Goal: Transaction & Acquisition: Purchase product/service

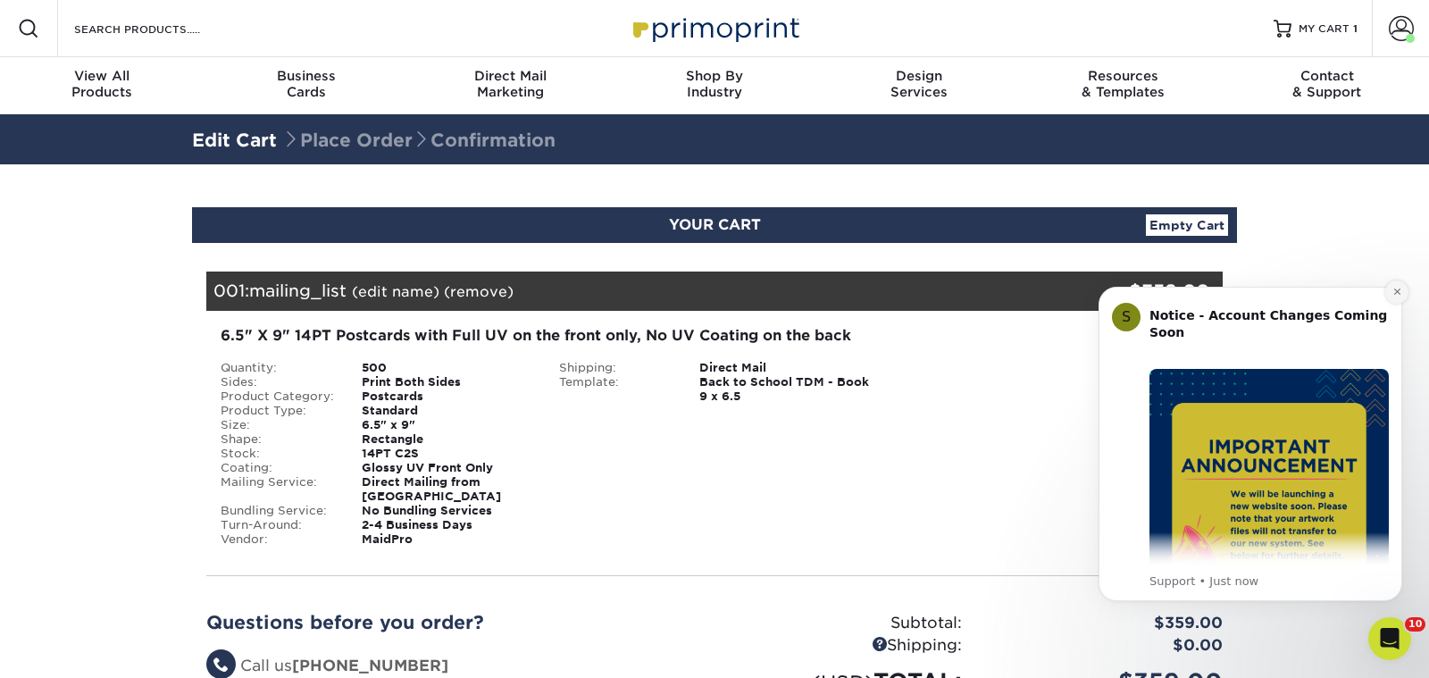
click at [1399, 292] on icon "Dismiss notification" at bounding box center [1397, 292] width 10 height 10
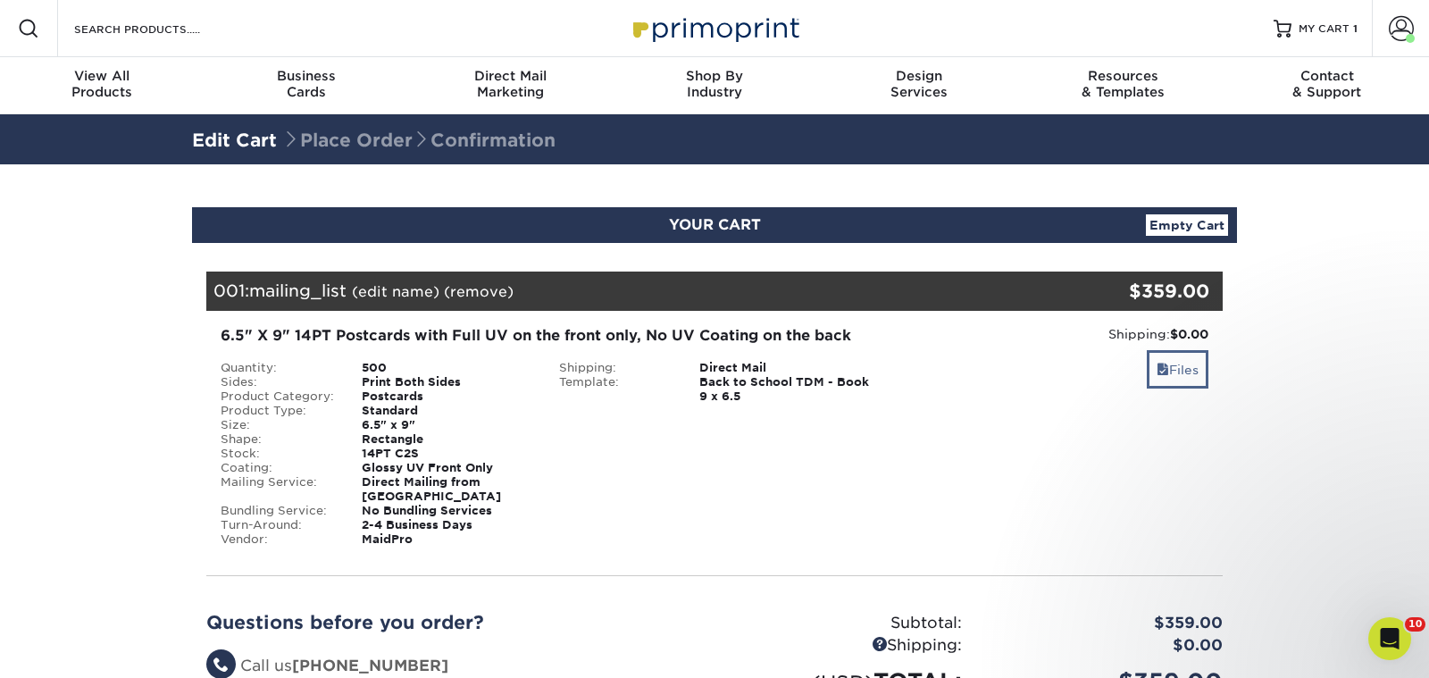
scroll to position [540, 0]
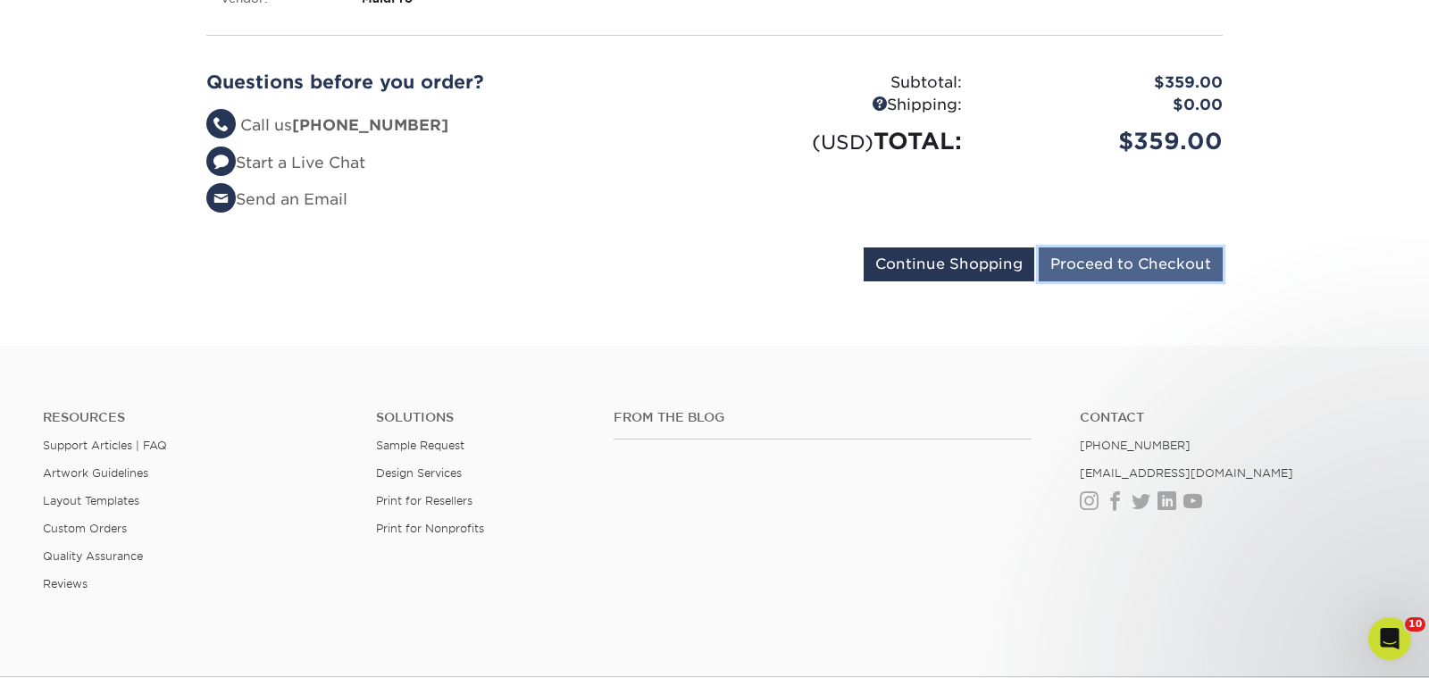
click at [1154, 247] on input "Proceed to Checkout" at bounding box center [1131, 264] width 184 height 34
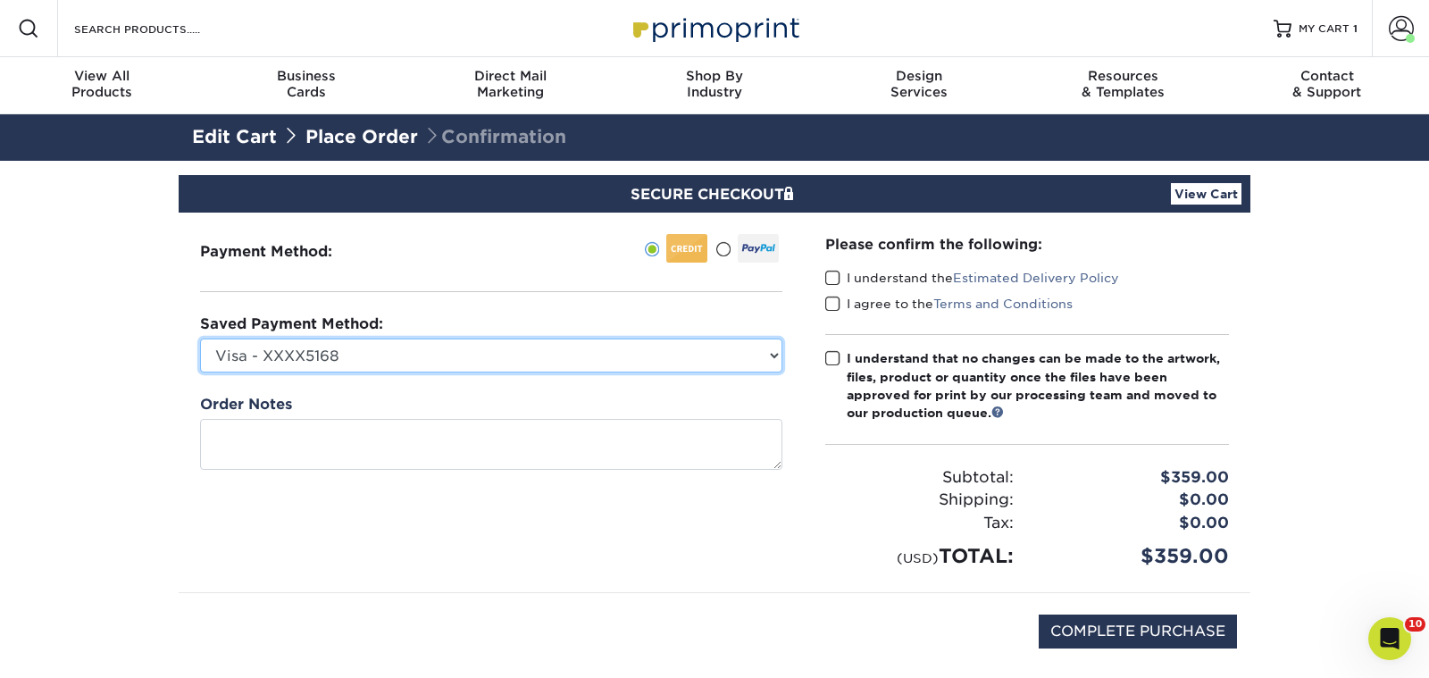
click at [767, 356] on select "Visa - XXXX5168 Visa - XXXX3359 American Express - XXXX2002 New Credit Card" at bounding box center [491, 355] width 582 height 34
select select
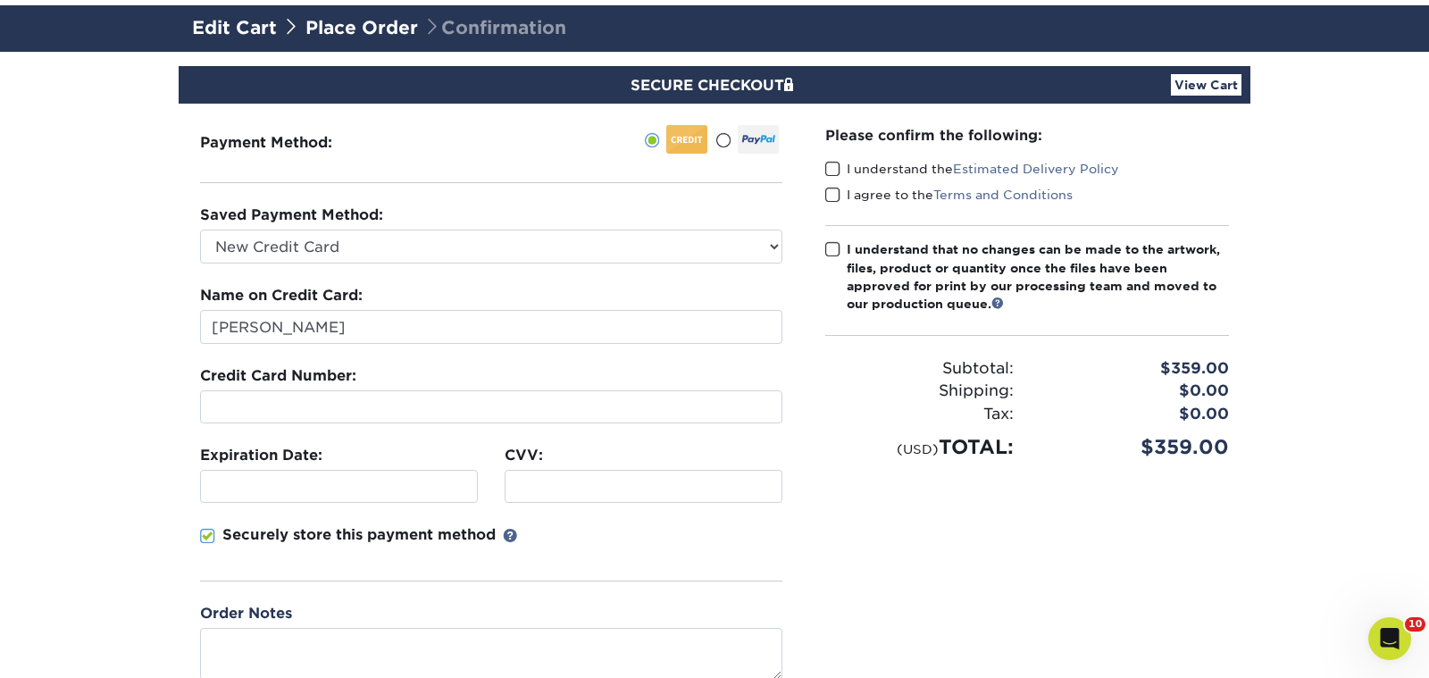
scroll to position [104, 0]
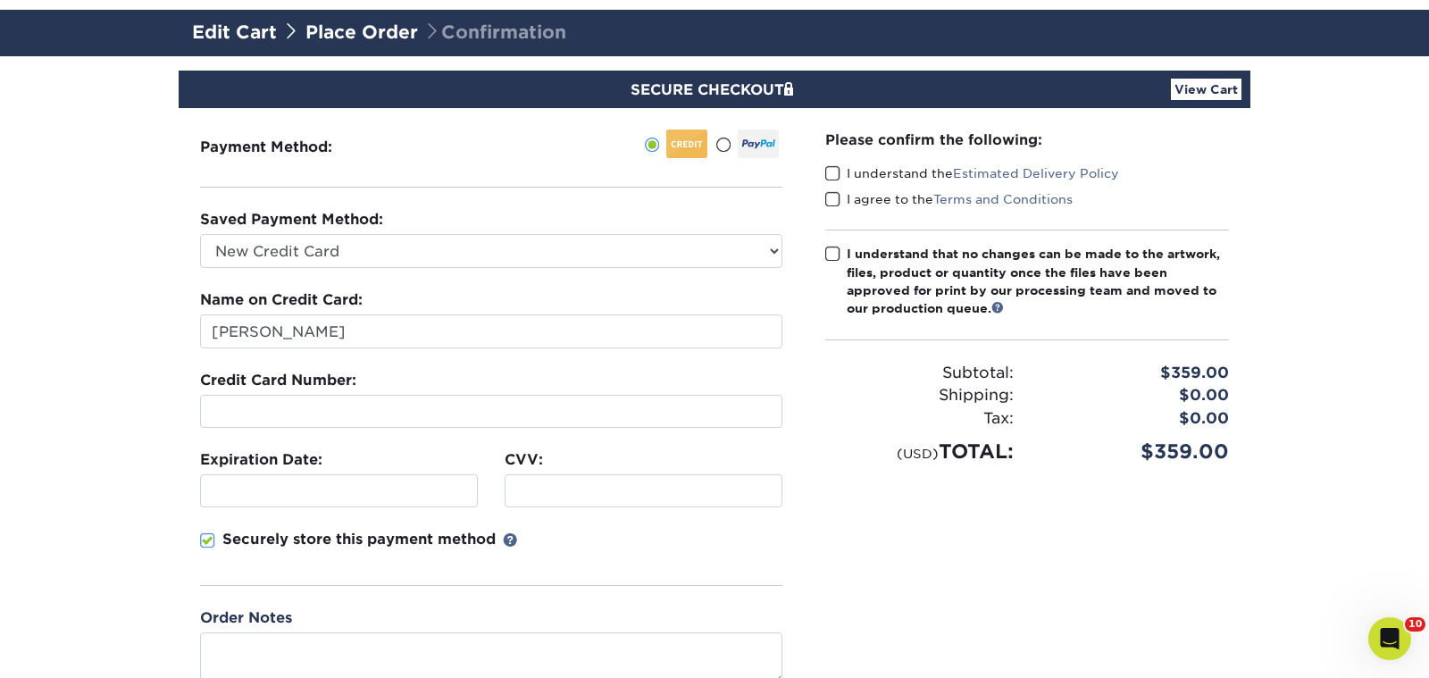
click at [831, 170] on span at bounding box center [832, 173] width 15 height 17
click at [0, 0] on input "I understand the Estimated Delivery Policy" at bounding box center [0, 0] width 0 height 0
click at [831, 196] on span at bounding box center [832, 199] width 15 height 17
click at [0, 0] on input "I agree to the Terms and Conditions" at bounding box center [0, 0] width 0 height 0
click at [834, 255] on span at bounding box center [832, 254] width 15 height 17
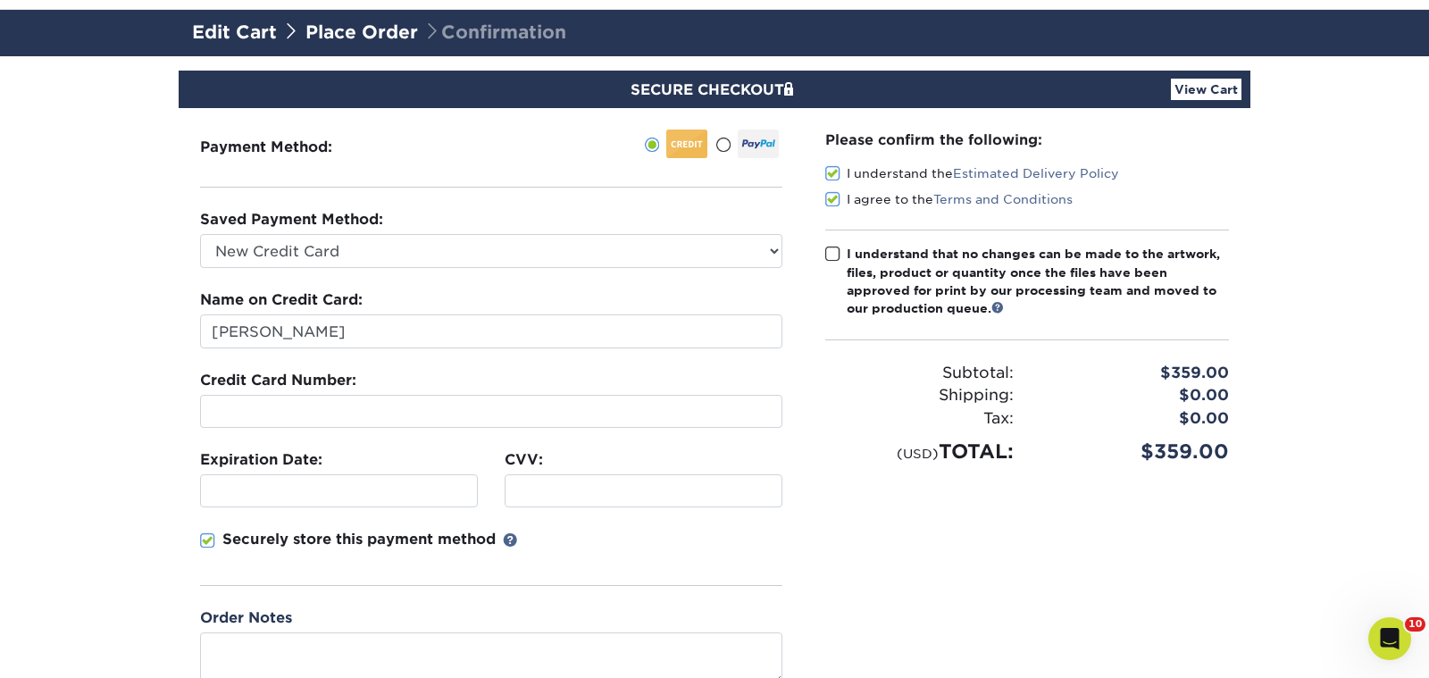
click at [0, 0] on input "I understand that no changes can be made to the artwork, files, product or quan…" at bounding box center [0, 0] width 0 height 0
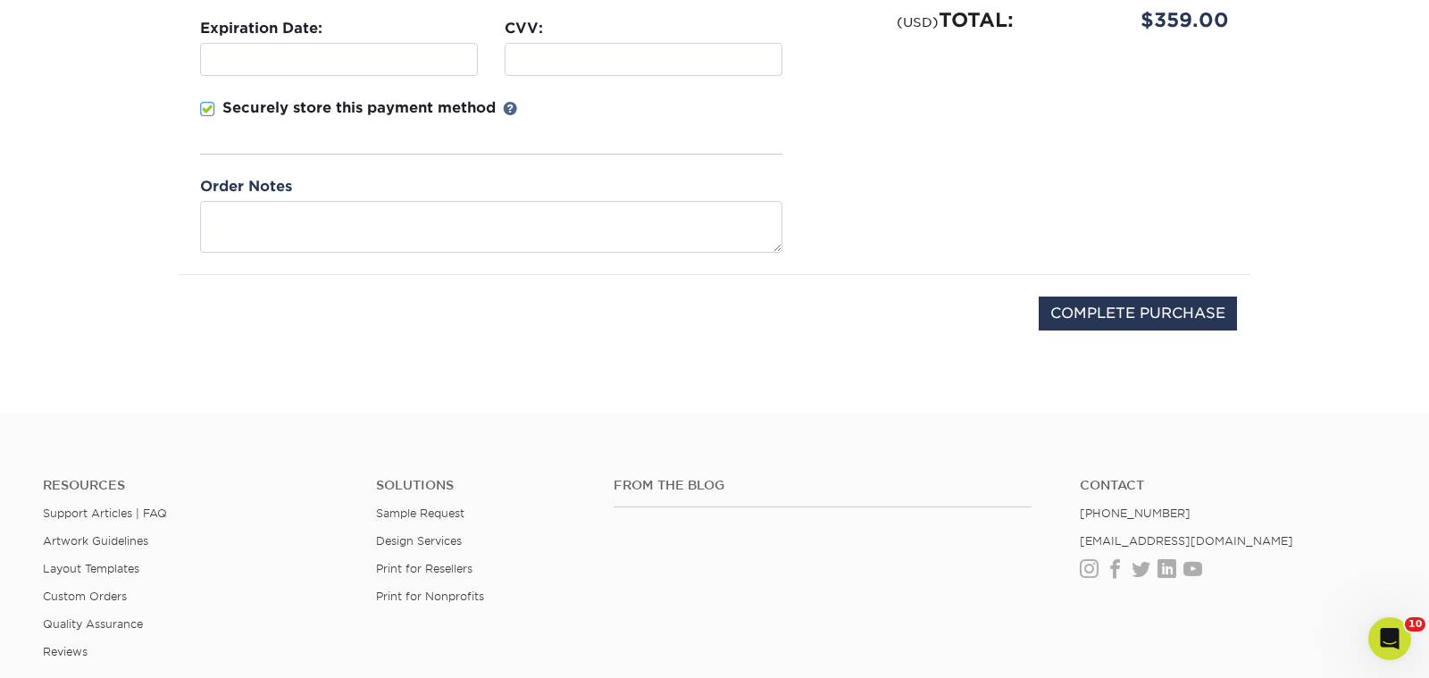
scroll to position [556, 0]
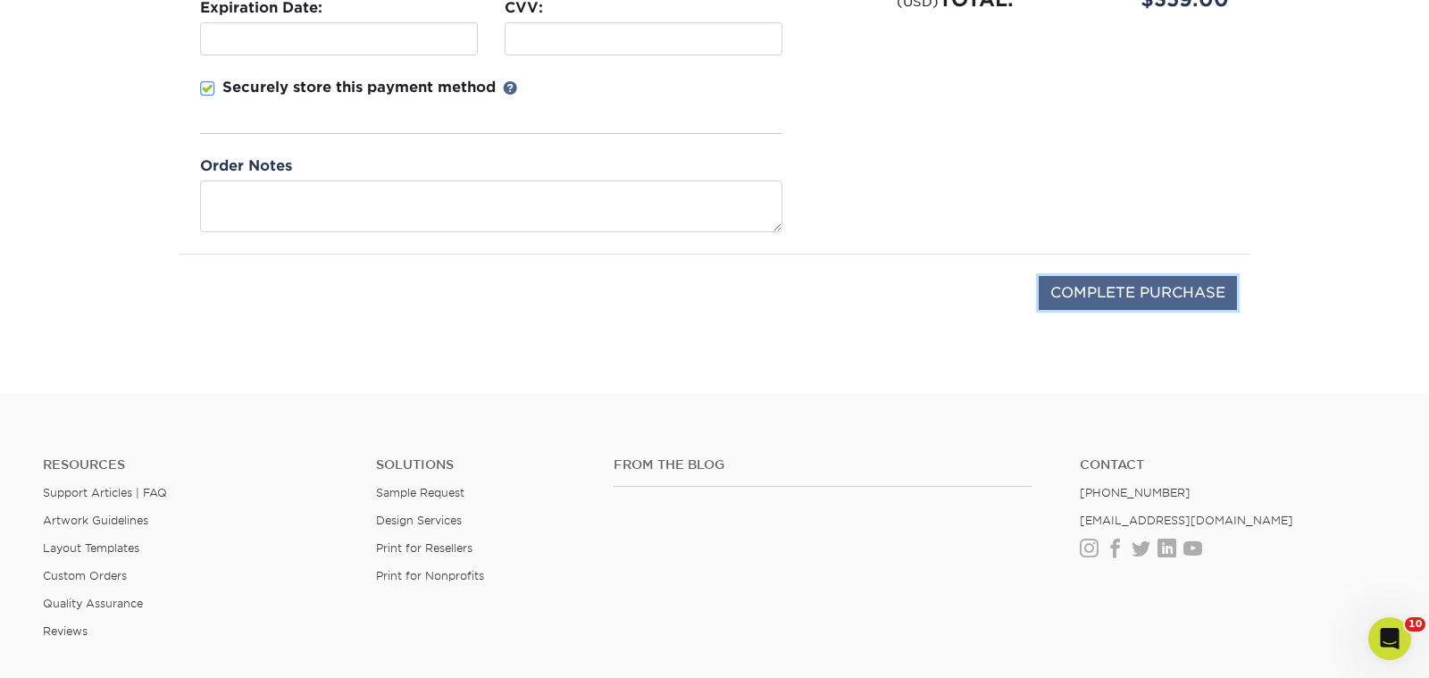
click at [1075, 296] on input "COMPLETE PURCHASE" at bounding box center [1138, 293] width 198 height 34
type input "PROCESSING, PLEASE WAIT..."
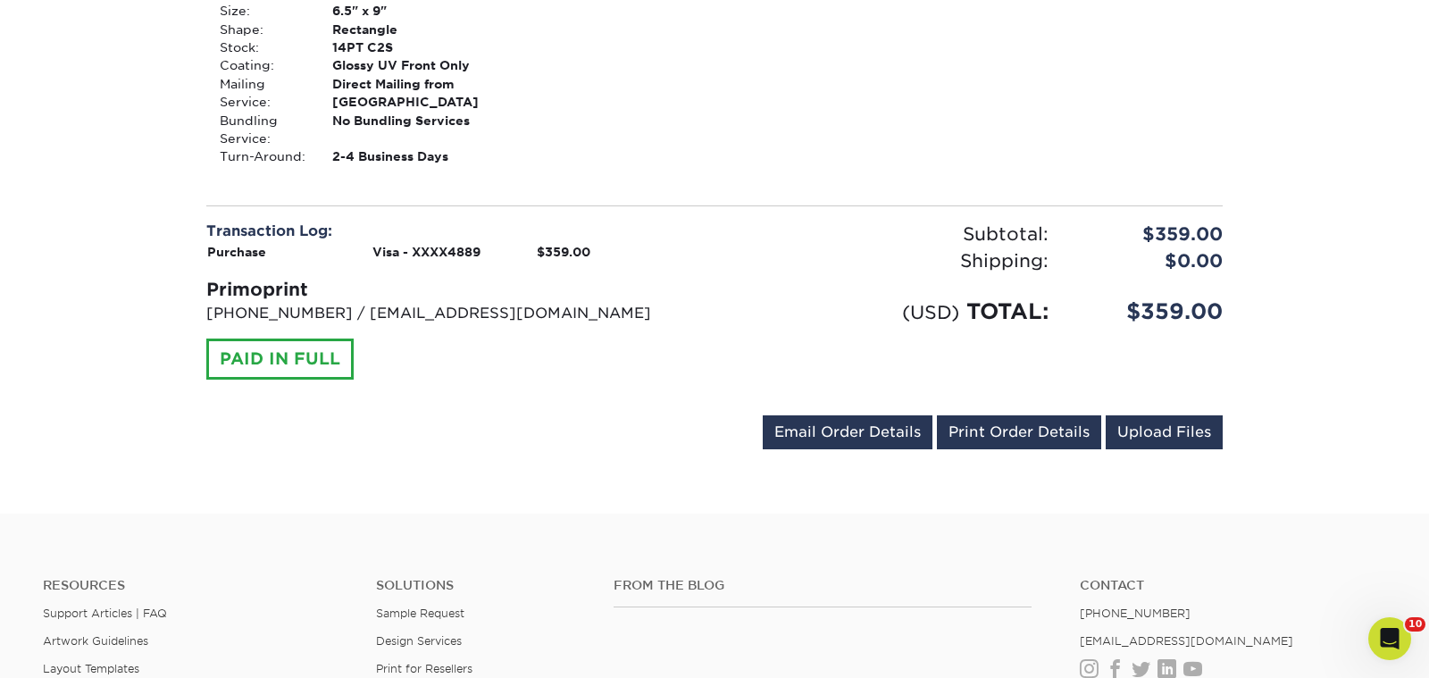
scroll to position [725, 0]
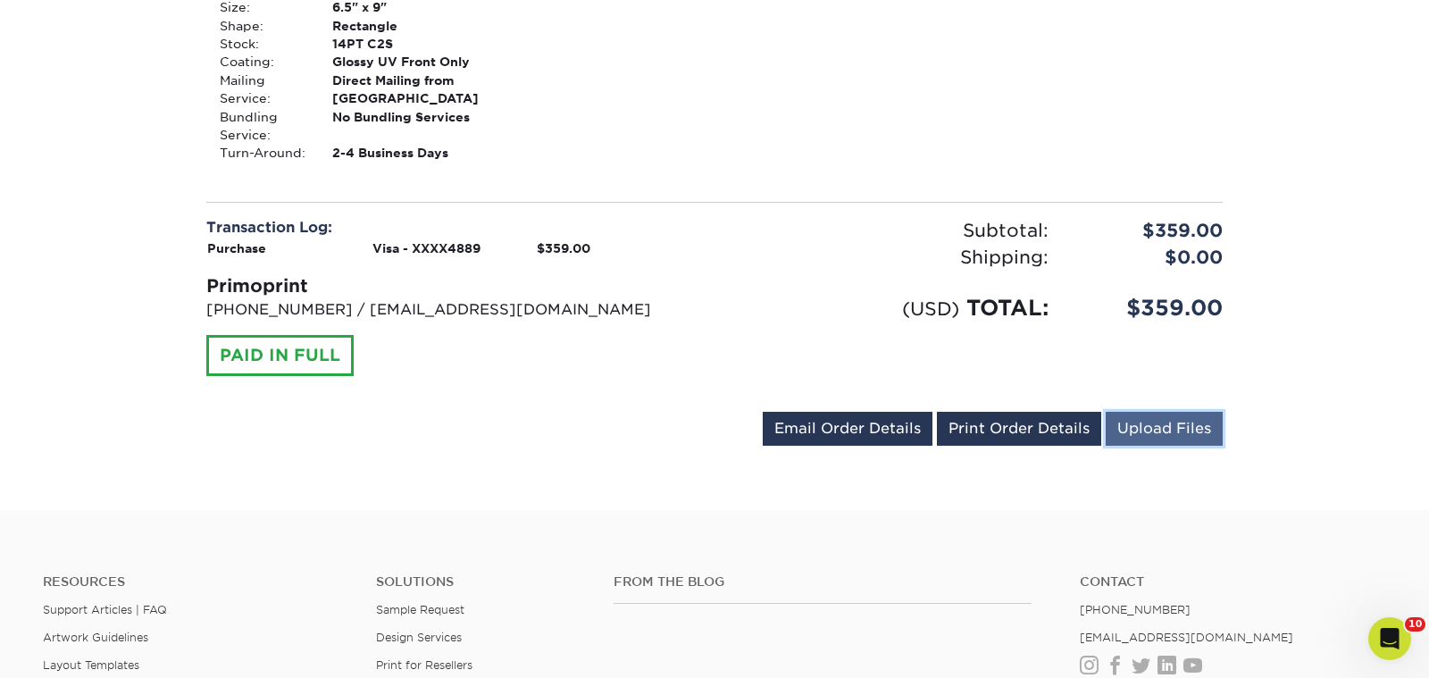
click at [1181, 419] on link "Upload Files" at bounding box center [1164, 429] width 117 height 34
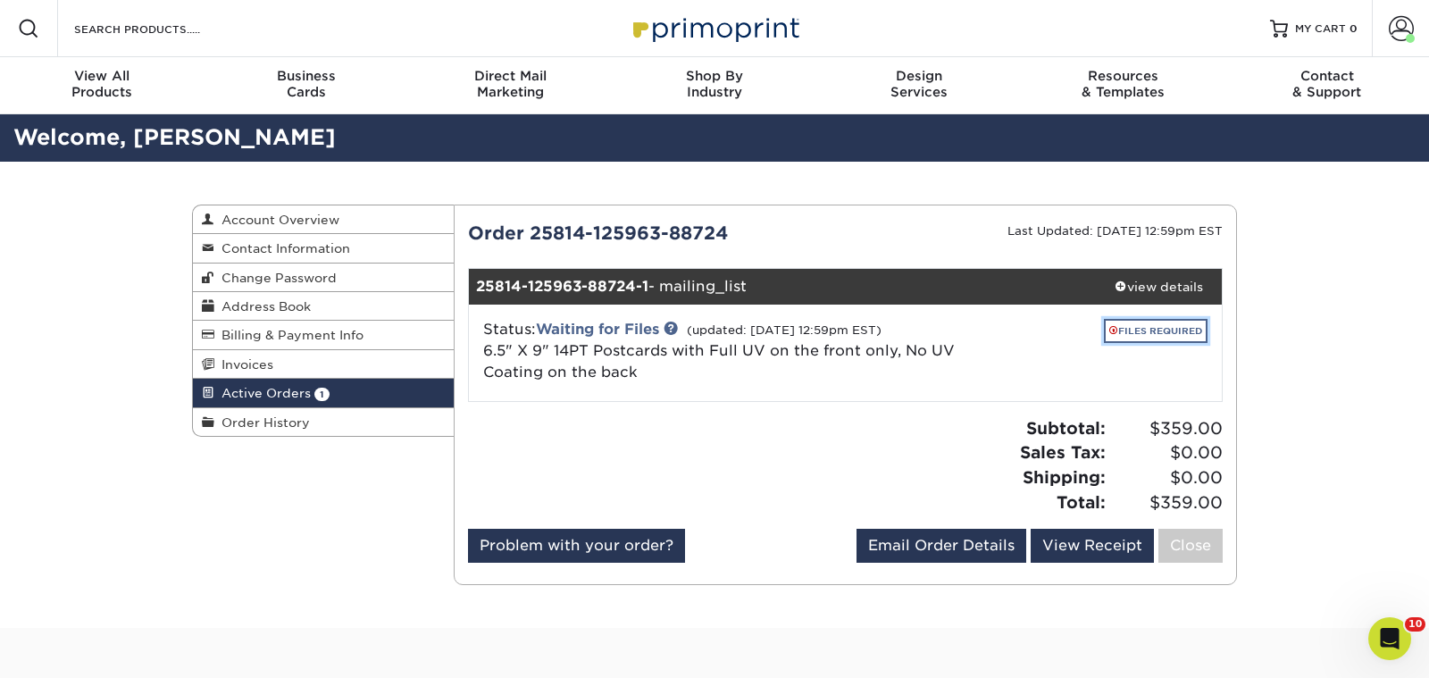
click at [1190, 325] on link "FILES REQUIRED" at bounding box center [1156, 331] width 104 height 24
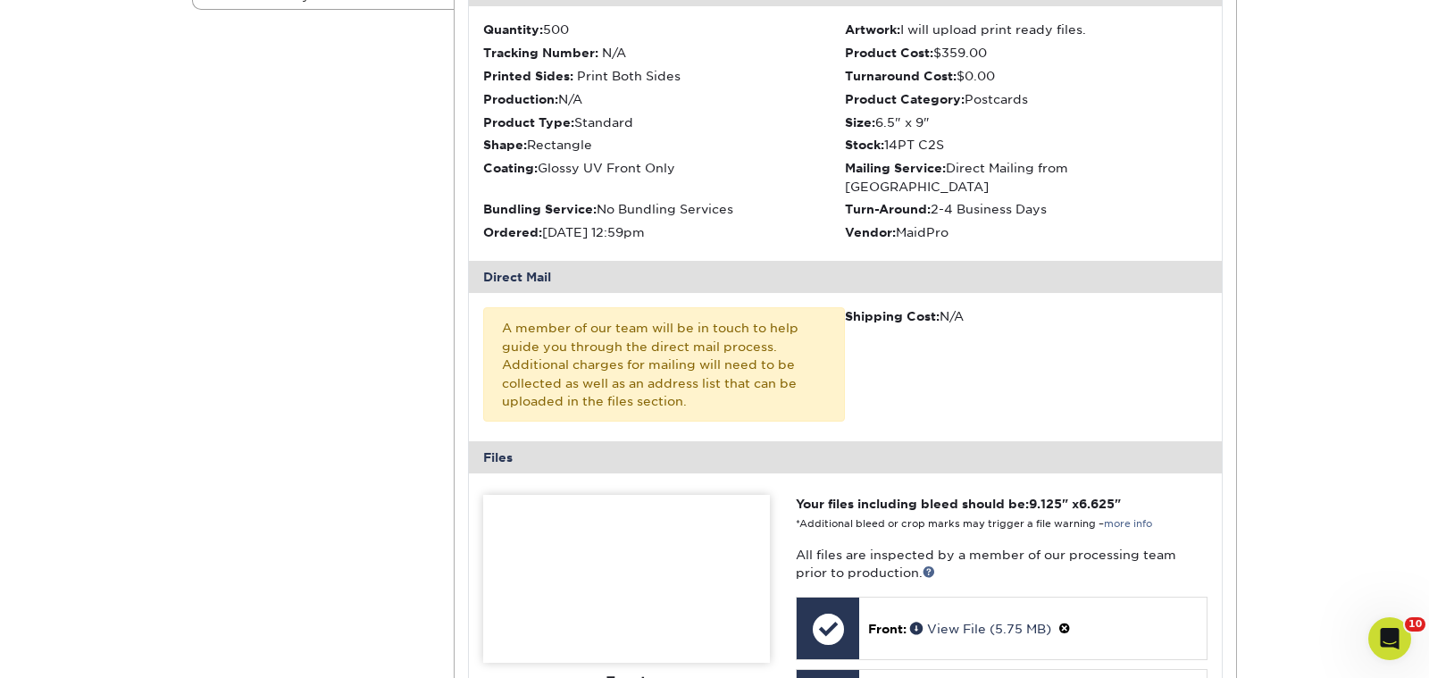
scroll to position [626, 0]
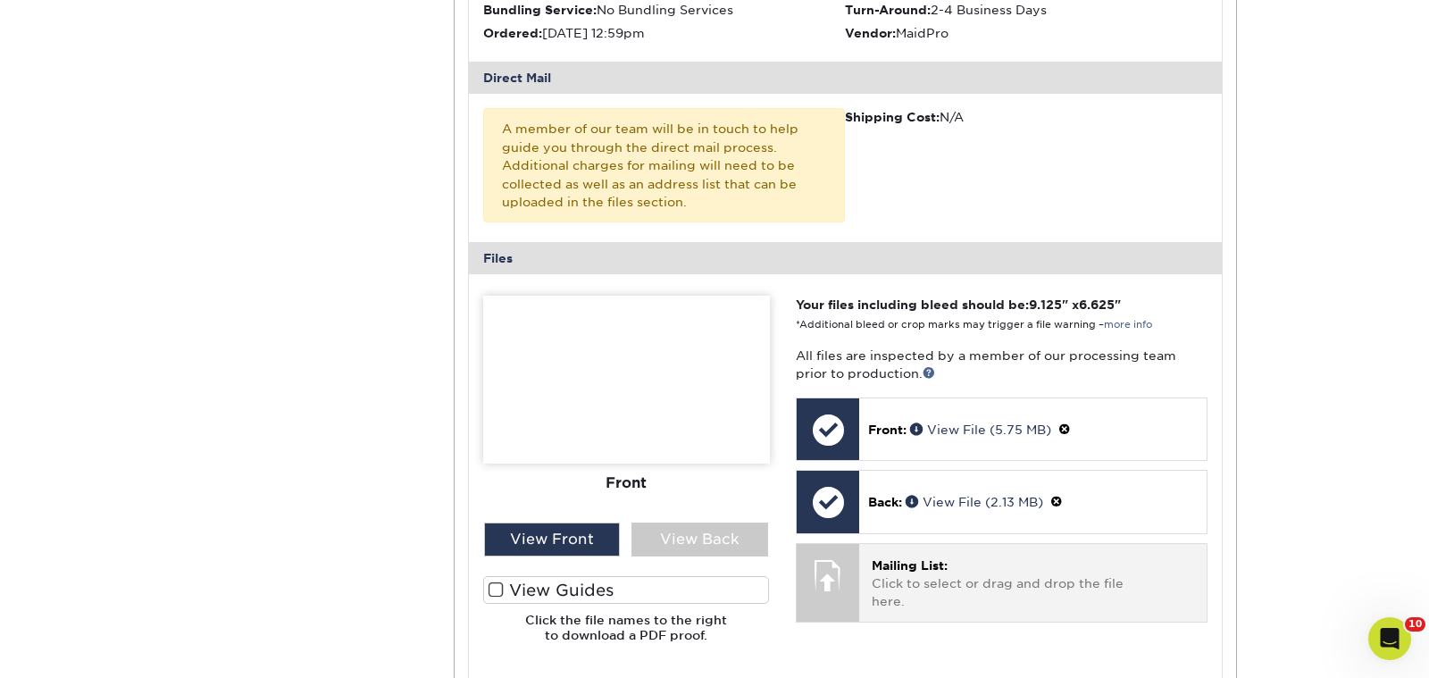
click at [898, 558] on span "Mailing List:" at bounding box center [910, 565] width 76 height 14
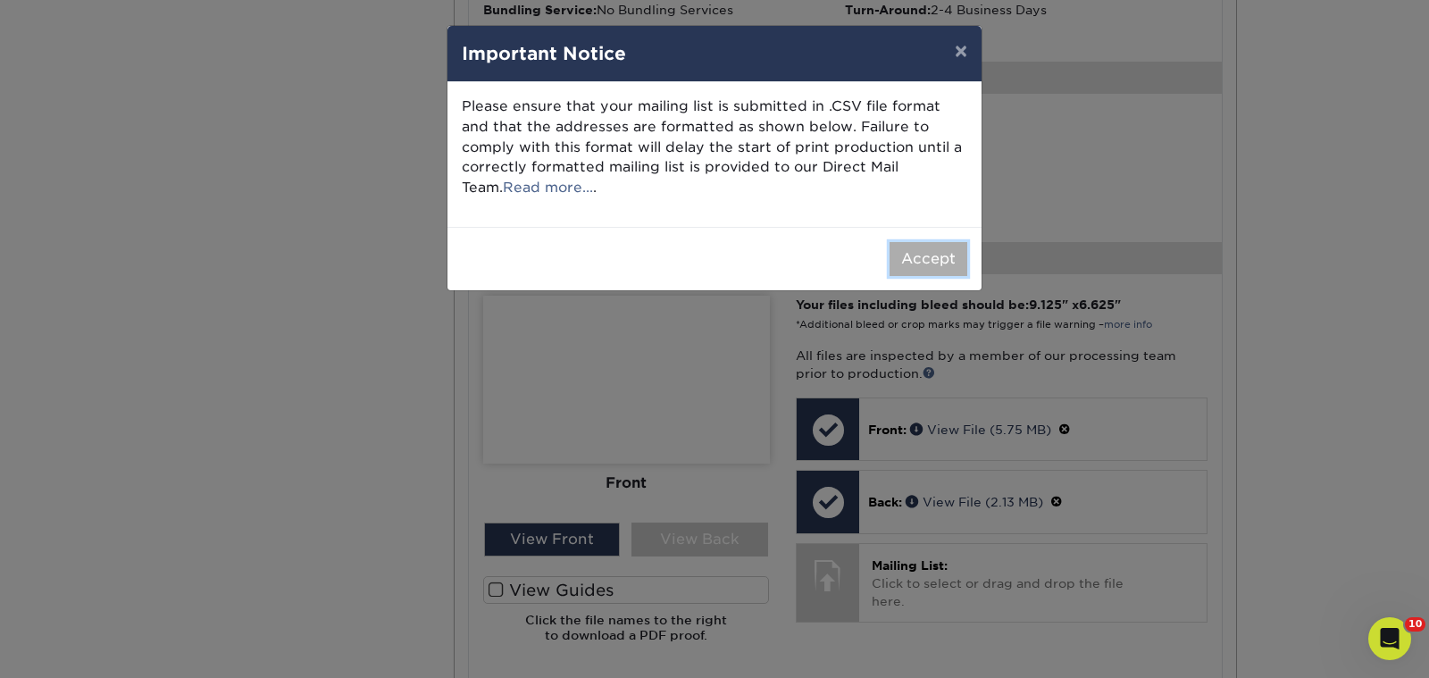
click at [934, 250] on button "Accept" at bounding box center [928, 259] width 78 height 34
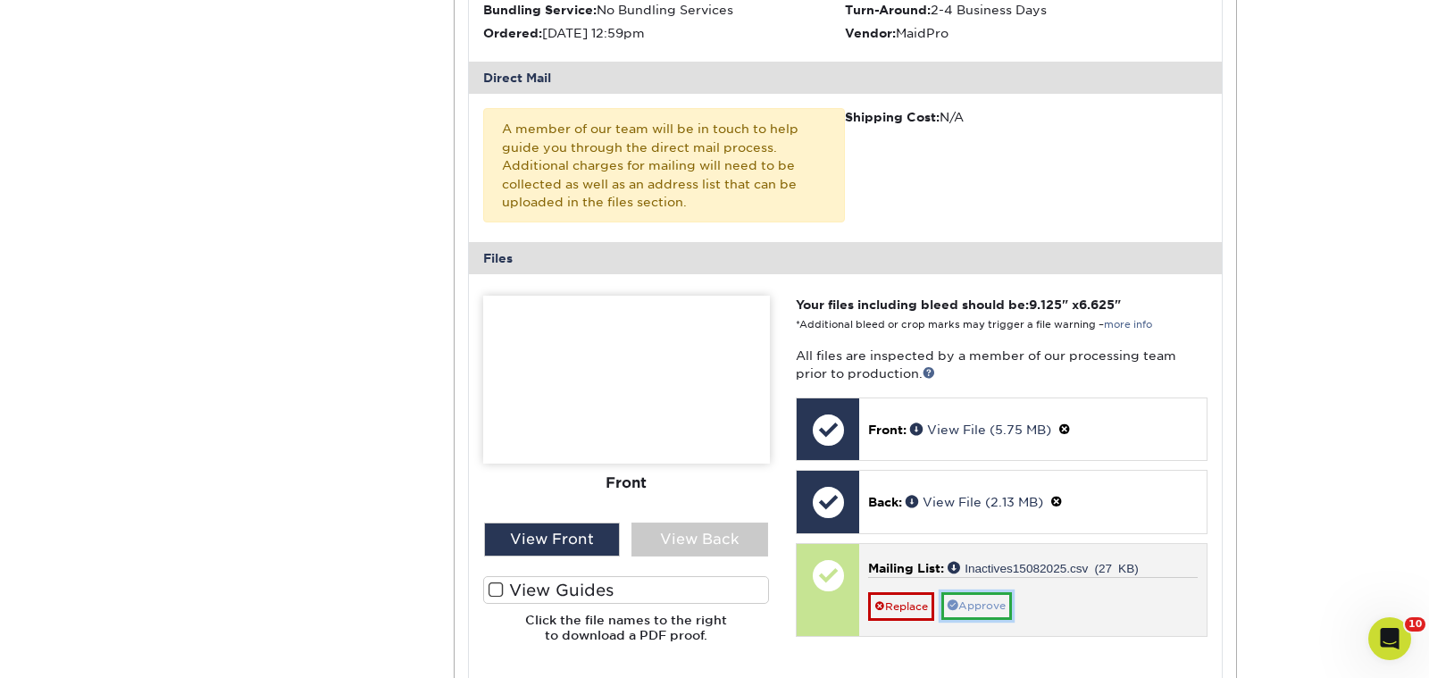
click at [978, 592] on link "Approve" at bounding box center [976, 606] width 71 height 28
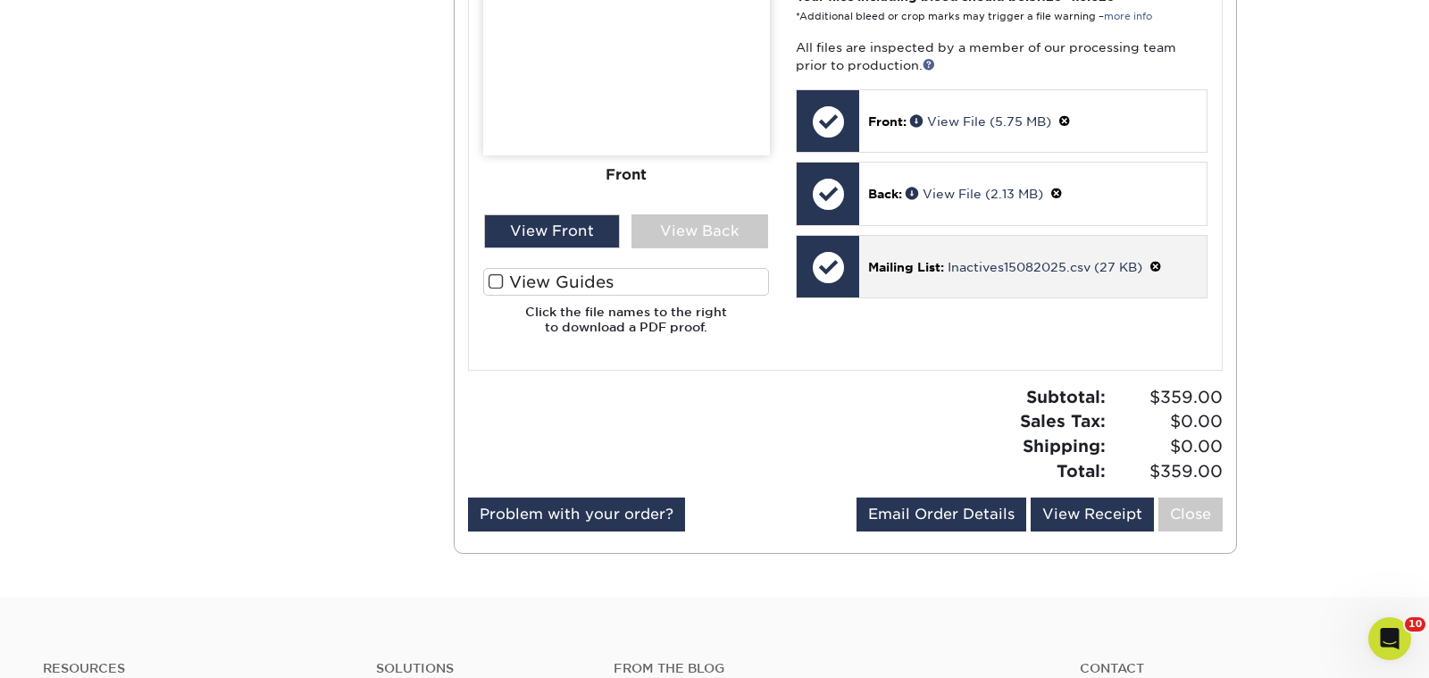
scroll to position [1014, 0]
